Goal: Contribute content

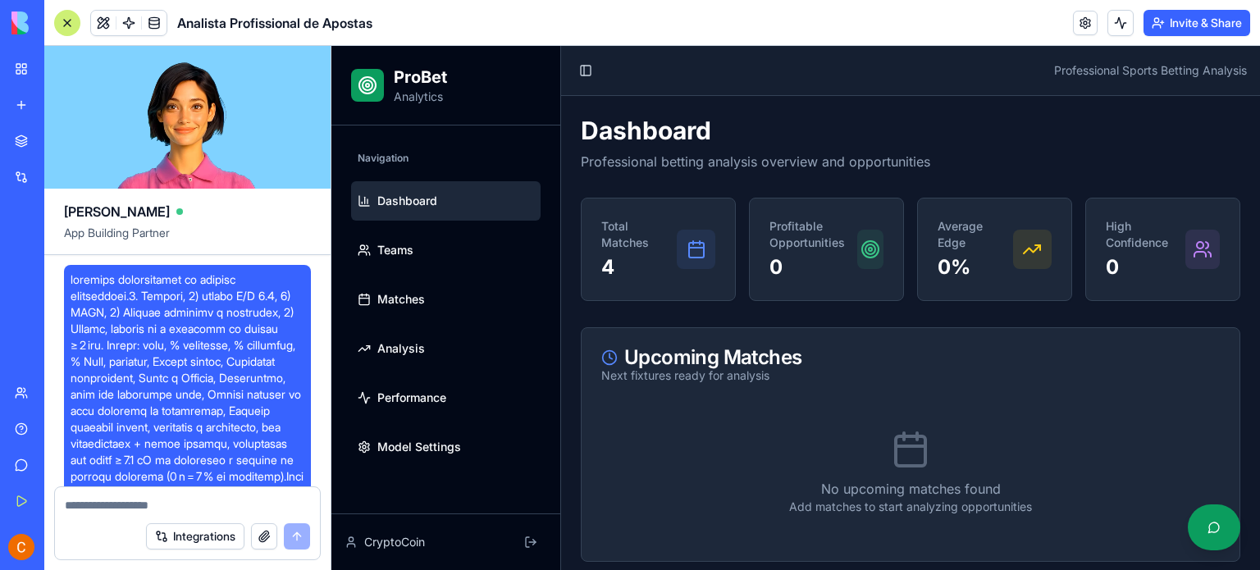
scroll to position [3486, 0]
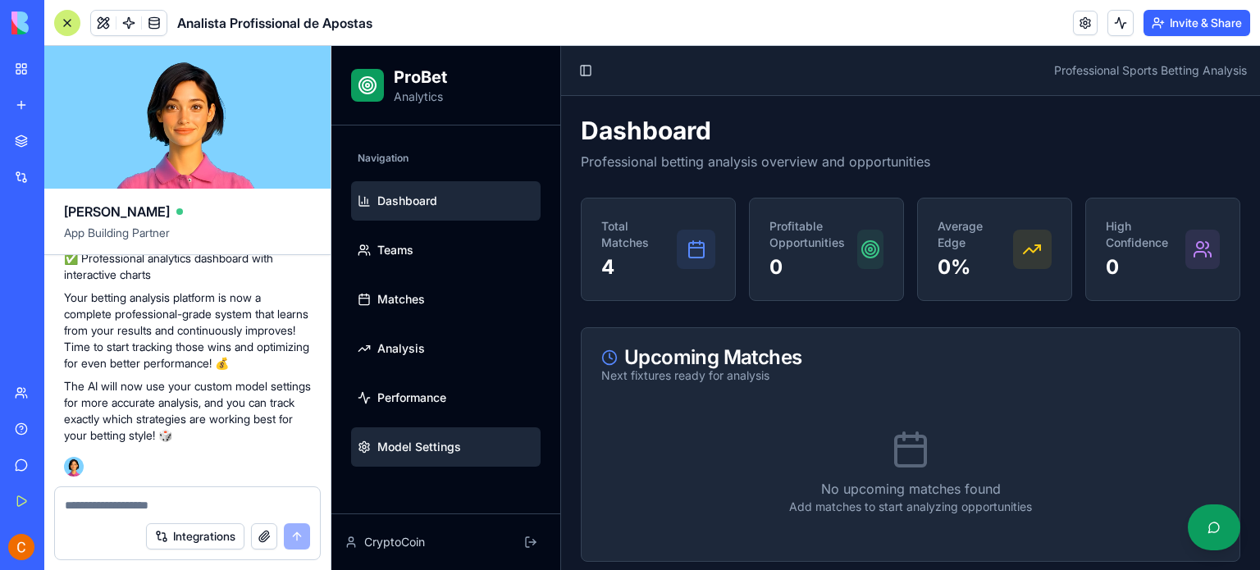
click at [427, 450] on span "Model Settings" at bounding box center [419, 447] width 84 height 16
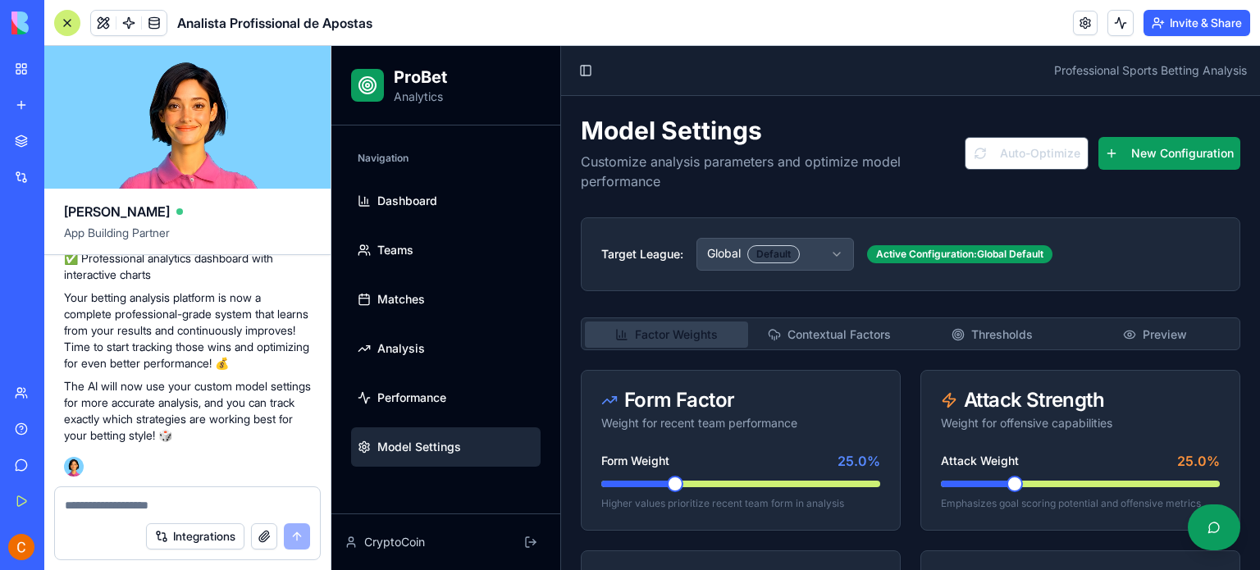
click at [73, 25] on div at bounding box center [67, 23] width 26 height 26
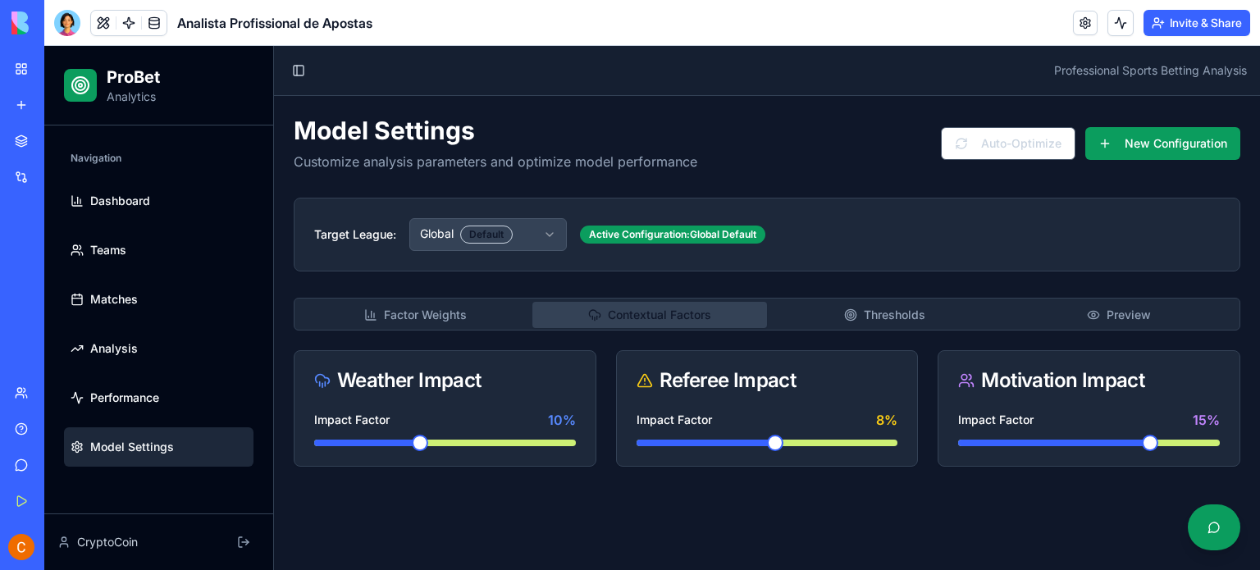
click at [645, 316] on button "Contextual Factors" at bounding box center [650, 315] width 235 height 26
click at [895, 323] on button "Thresholds" at bounding box center [884, 315] width 235 height 26
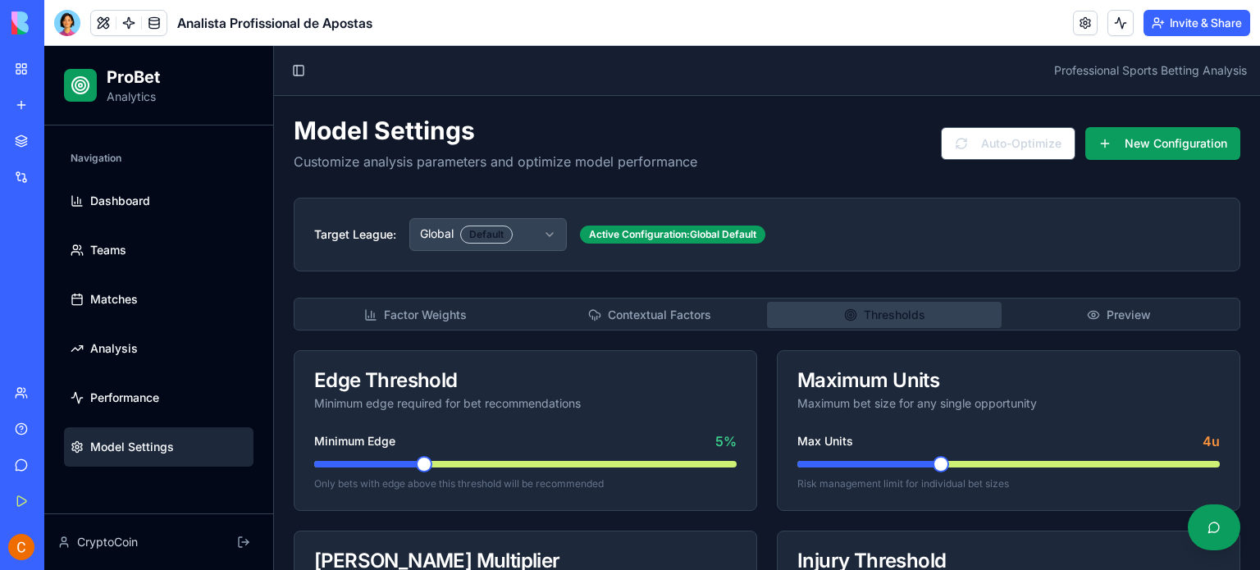
click at [1115, 320] on button "Preview" at bounding box center [1119, 315] width 235 height 26
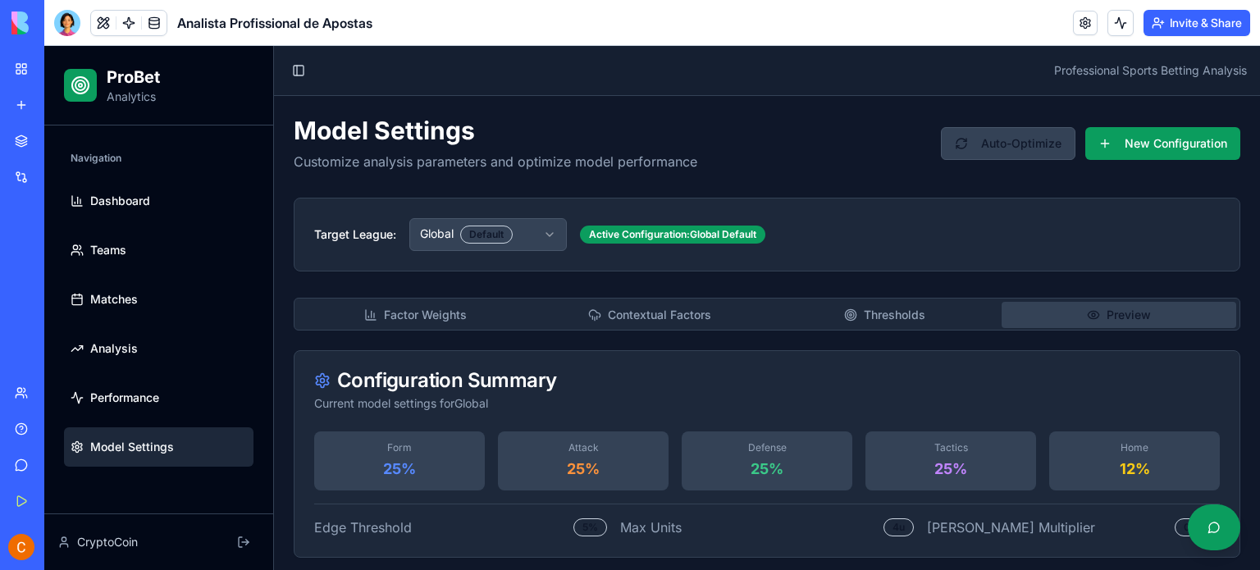
click at [1018, 139] on button "Auto-Optimize" at bounding box center [1008, 143] width 135 height 33
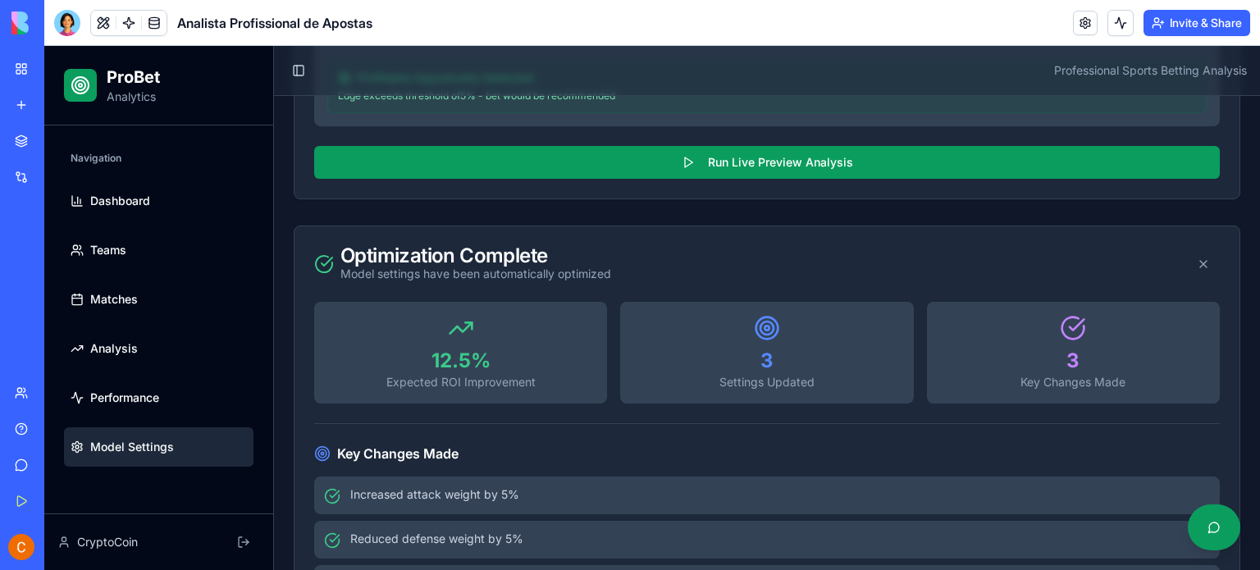
scroll to position [1105, 0]
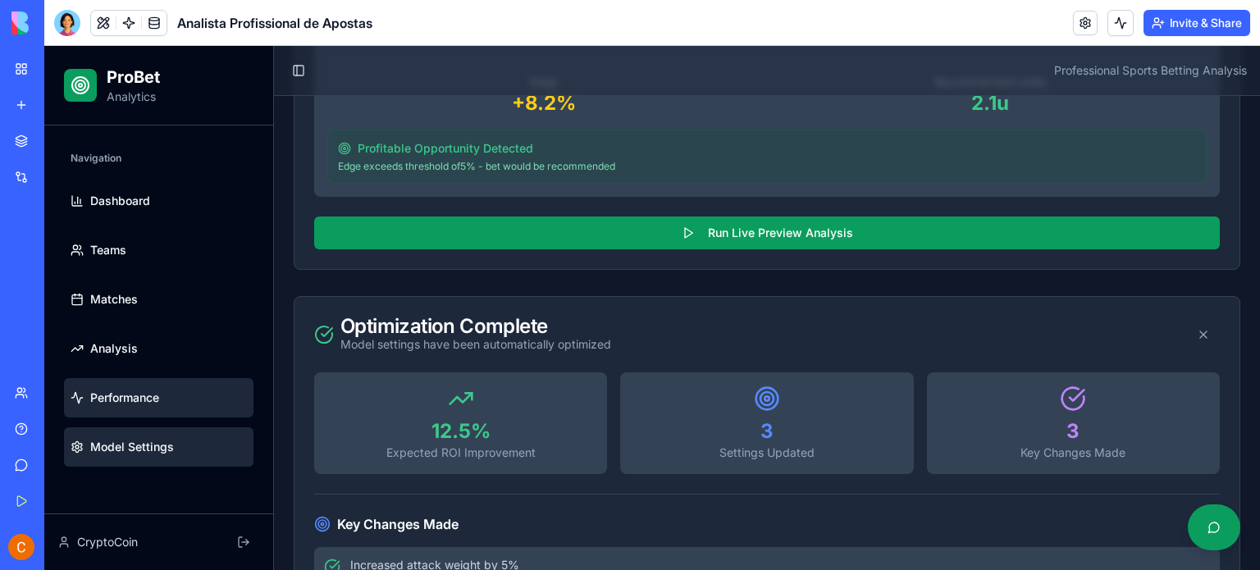
click at [150, 388] on link "Performance" at bounding box center [159, 397] width 190 height 39
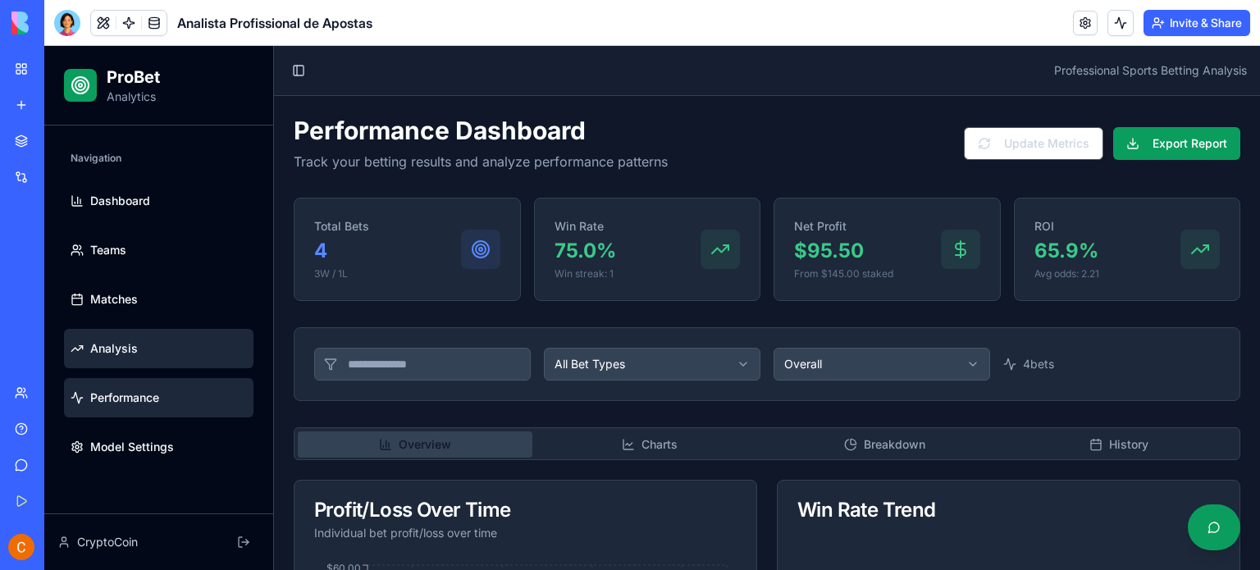
click at [130, 354] on span "Analysis" at bounding box center [114, 349] width 48 height 16
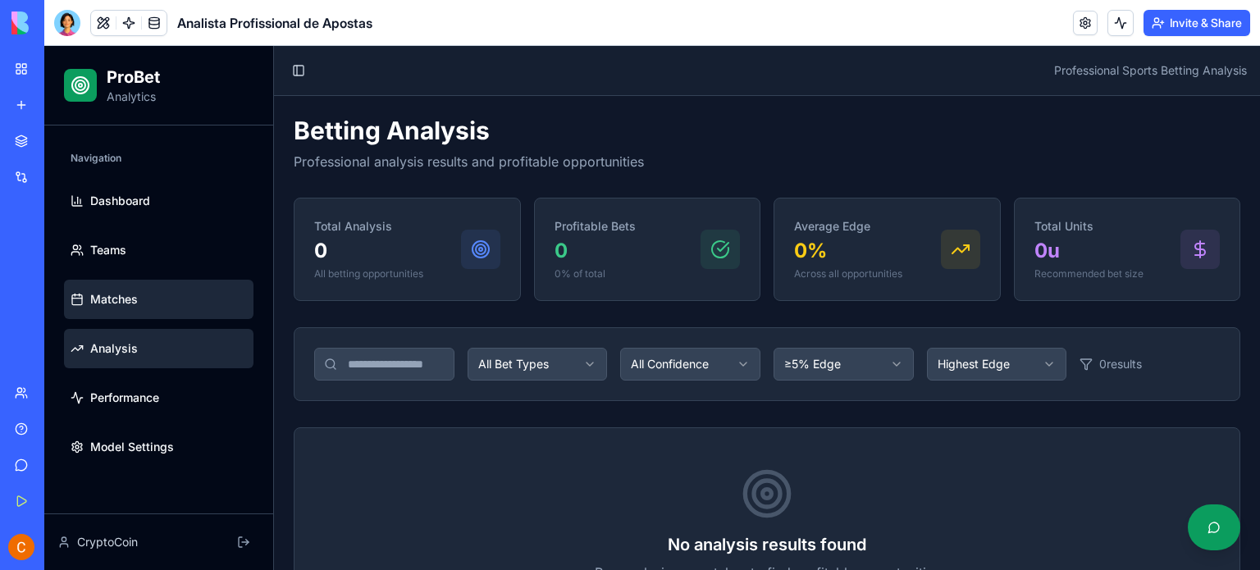
click at [117, 309] on link "Matches" at bounding box center [159, 299] width 190 height 39
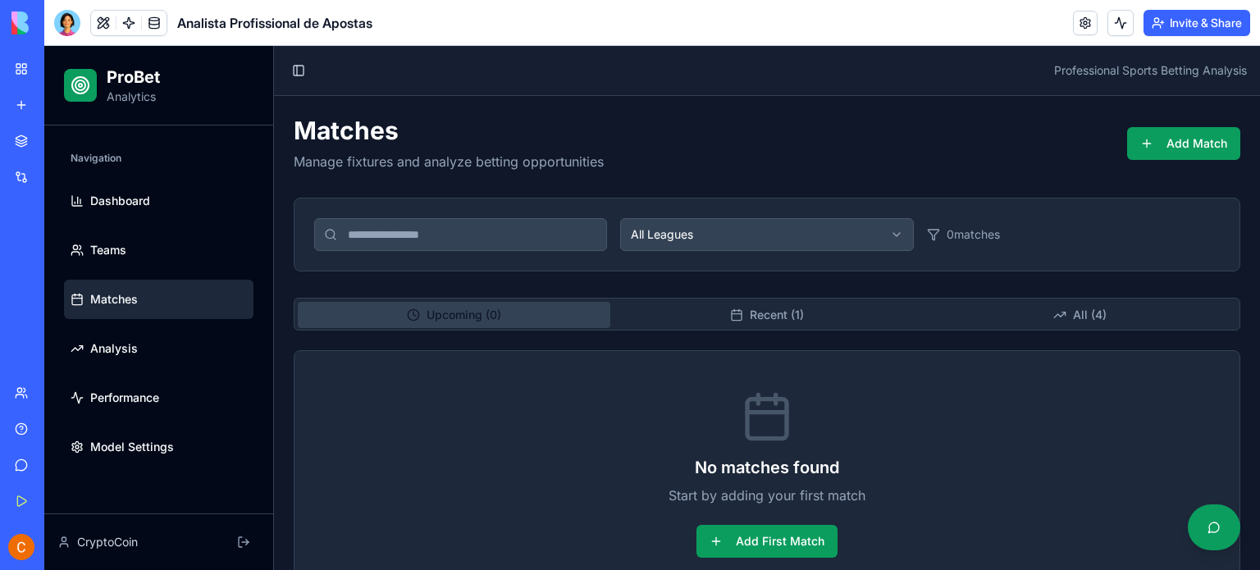
click at [784, 314] on button "Recent ( 1 )" at bounding box center [766, 315] width 313 height 26
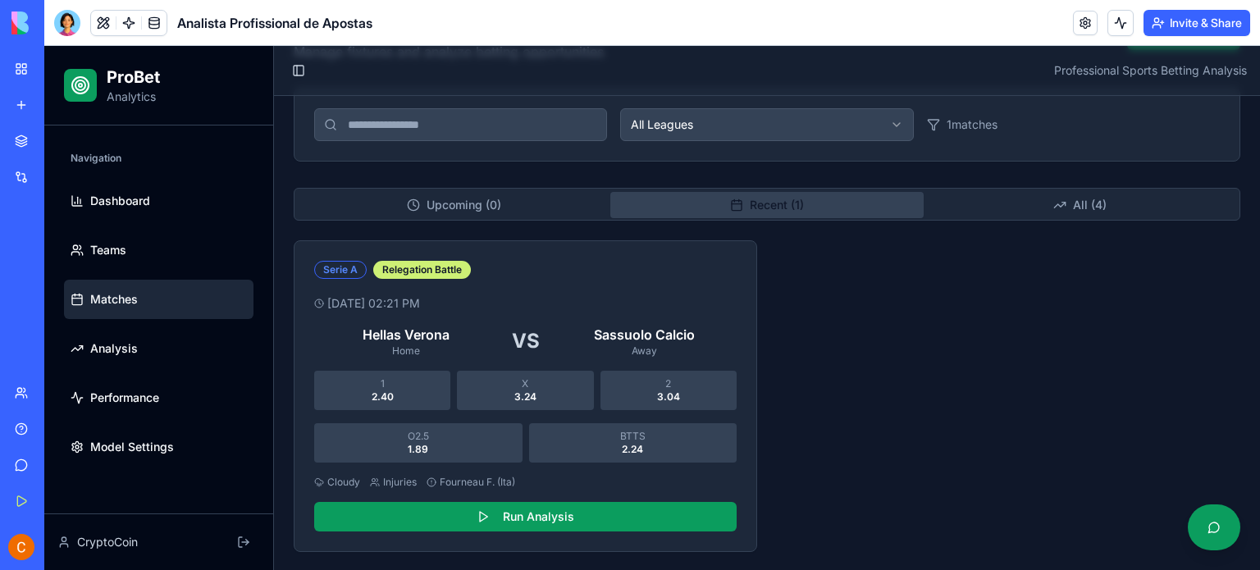
scroll to position [111, 0]
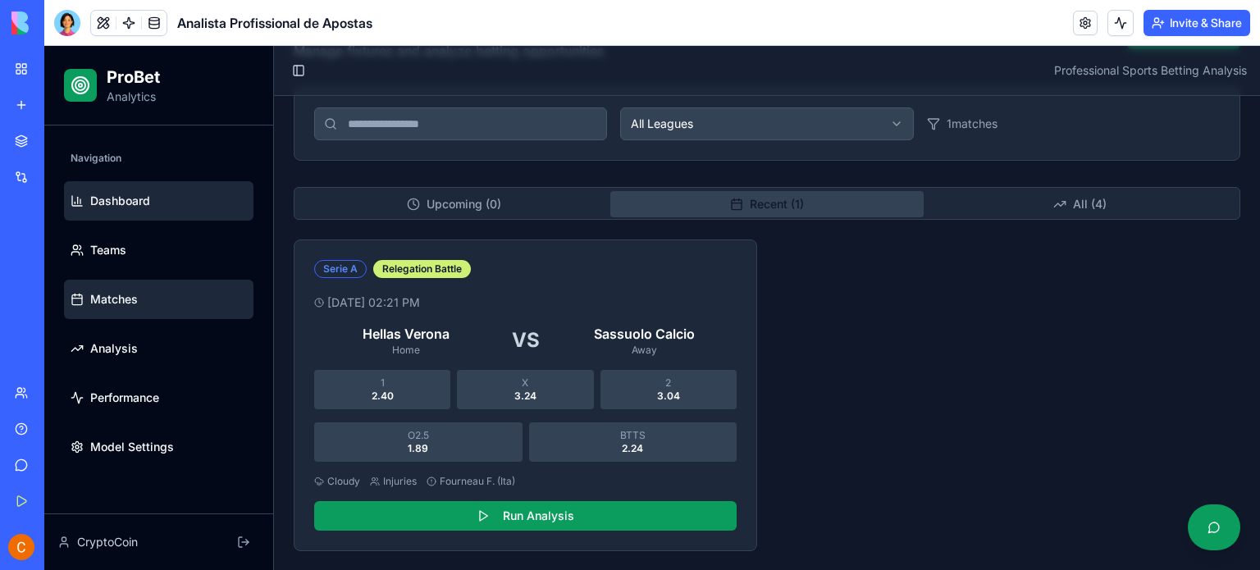
click at [149, 199] on span "Dashboard" at bounding box center [120, 201] width 60 height 16
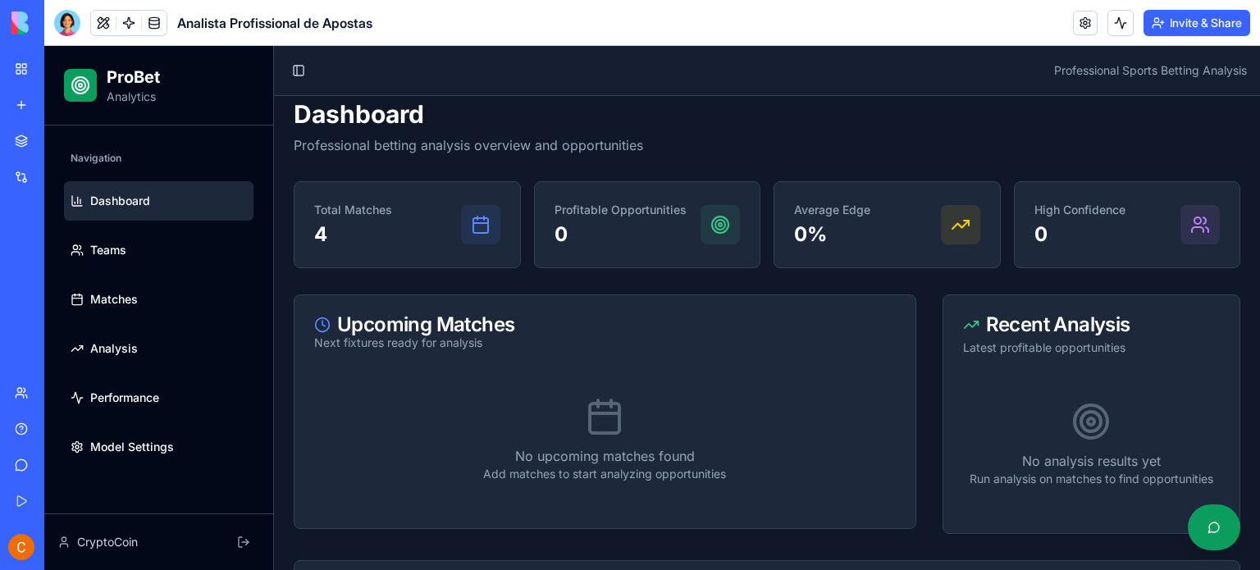
scroll to position [15, 0]
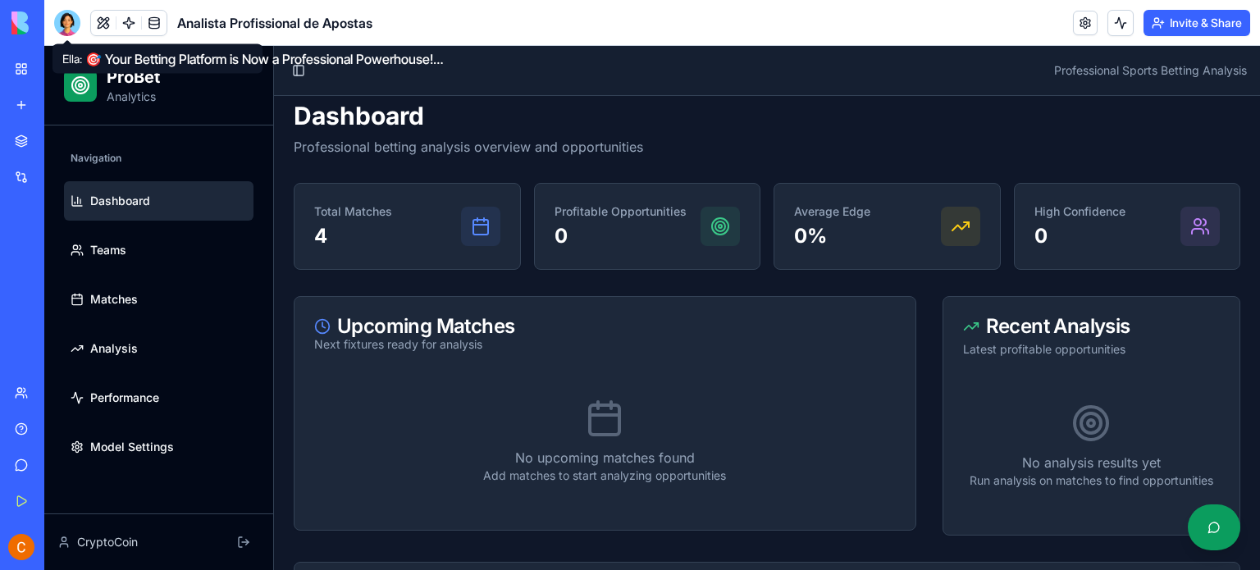
click at [69, 26] on div at bounding box center [67, 23] width 26 height 26
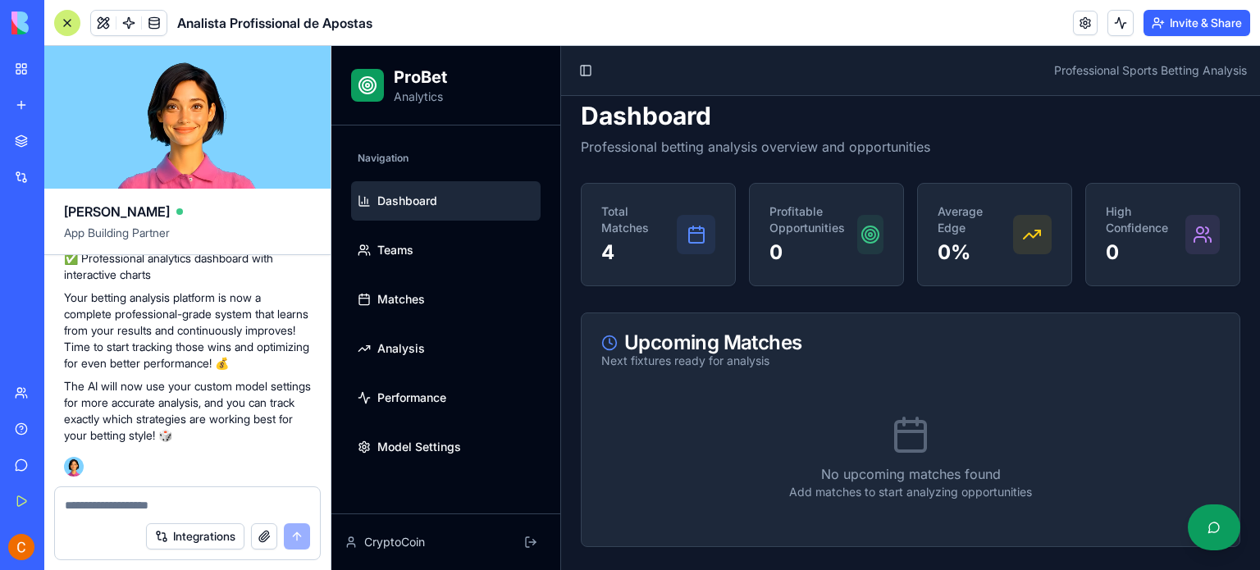
scroll to position [3486, 0]
click at [213, 506] on textarea at bounding box center [187, 505] width 245 height 16
type textarea "*"
type textarea "**********"
click at [295, 533] on button "submit" at bounding box center [297, 536] width 26 height 26
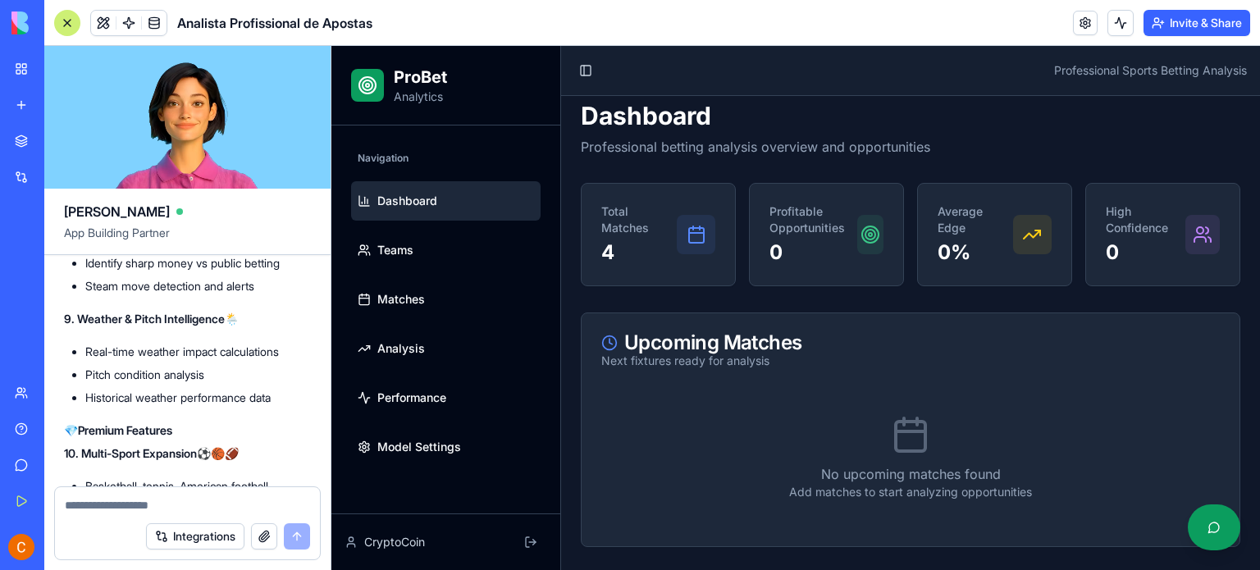
scroll to position [4467, 0]
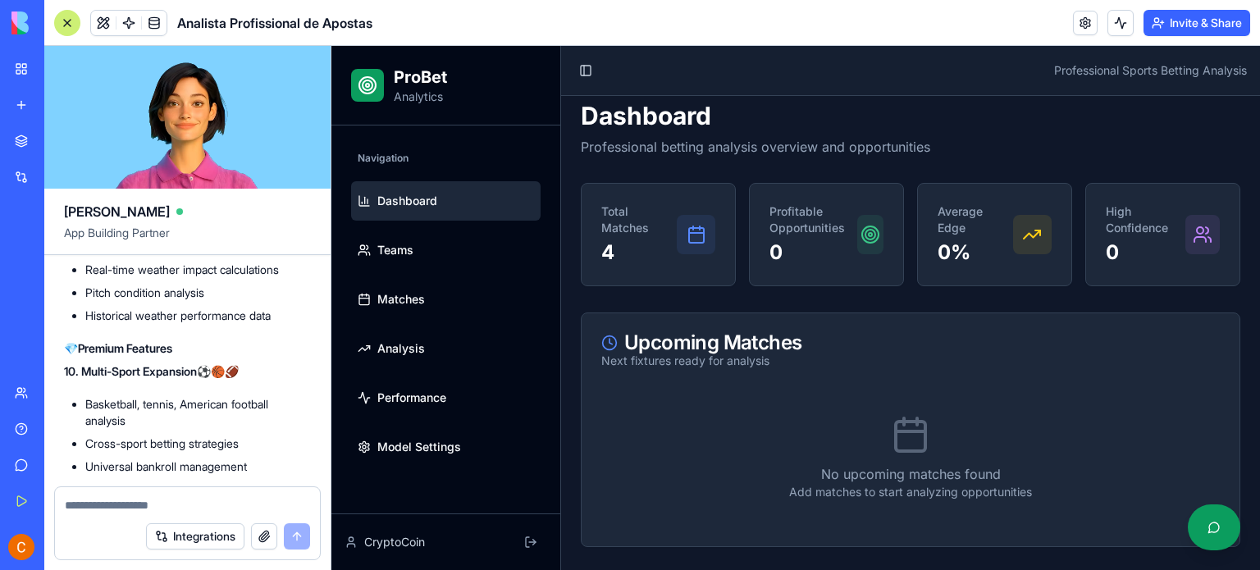
drag, startPoint x: 70, startPoint y: 501, endPoint x: 77, endPoint y: 489, distance: 14.4
click at [71, 501] on textarea at bounding box center [188, 505] width 246 height 16
type textarea "*"
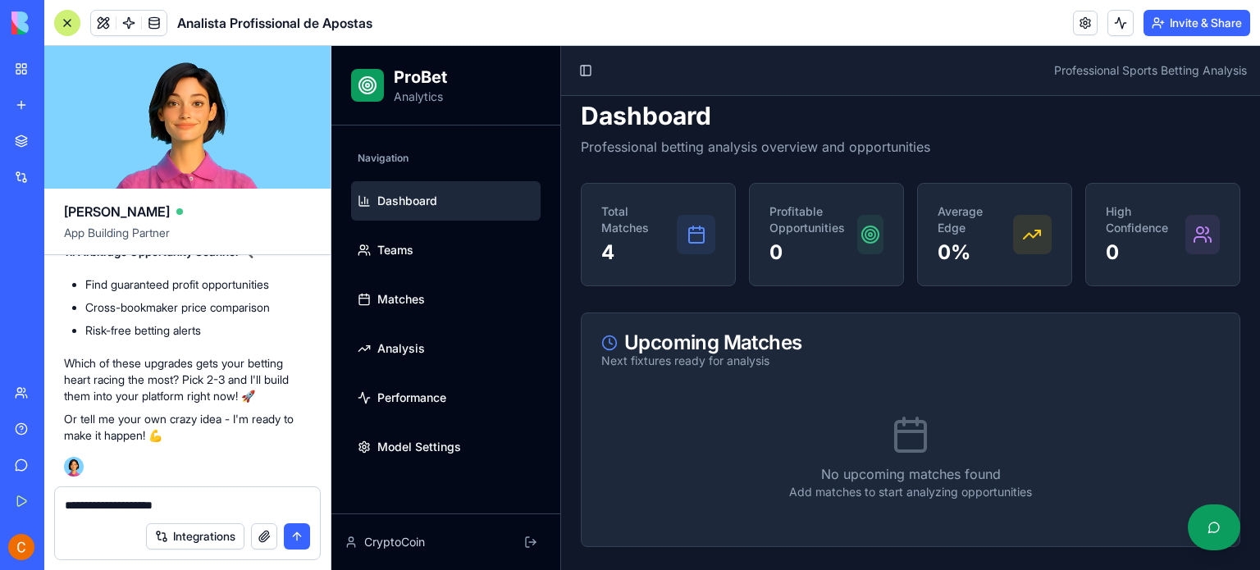
scroll to position [4877, 0]
type textarea "**********"
click at [303, 531] on button "submit" at bounding box center [297, 536] width 26 height 26
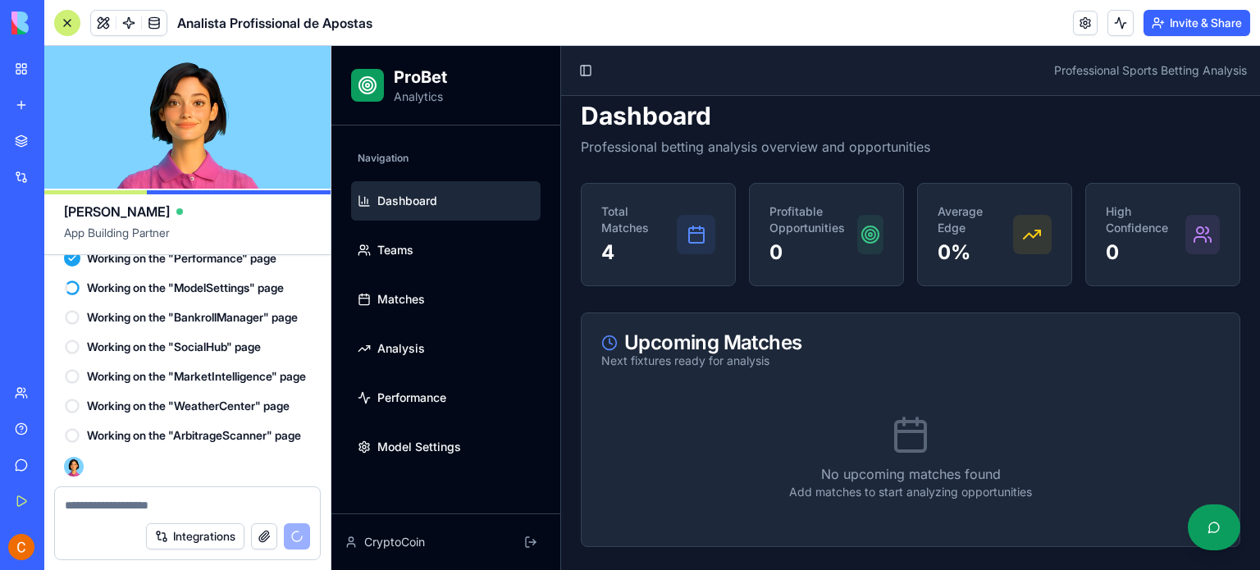
scroll to position [5619, 0]
